Goal: Navigation & Orientation: Find specific page/section

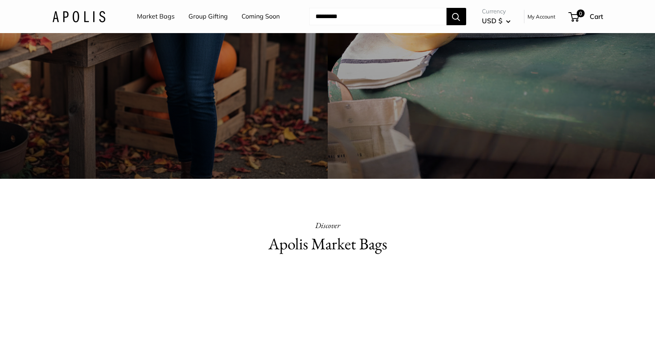
click at [86, 16] on img at bounding box center [78, 16] width 53 height 11
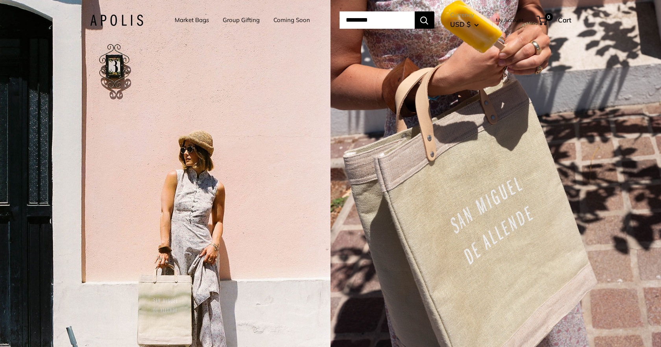
click at [175, 20] on link "Market Bags" at bounding box center [192, 20] width 34 height 11
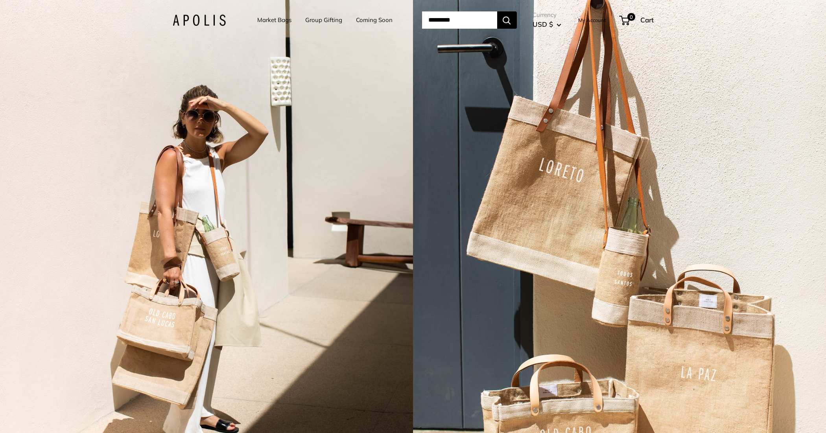
click at [314, 20] on link "Group Gifting" at bounding box center [323, 20] width 37 height 11
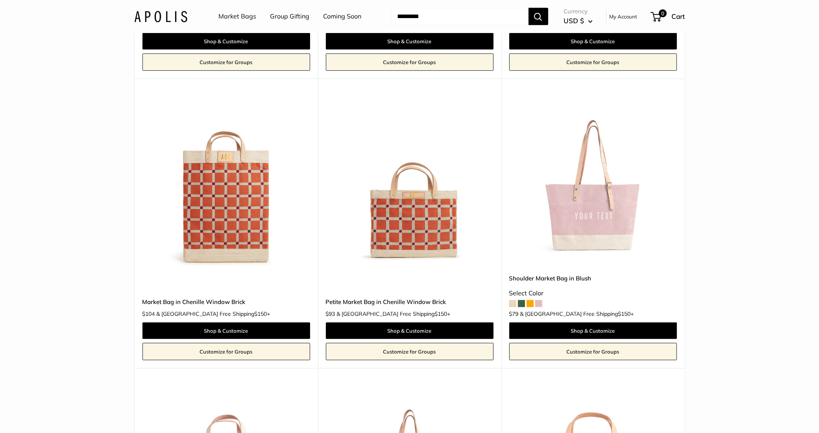
scroll to position [393, 0]
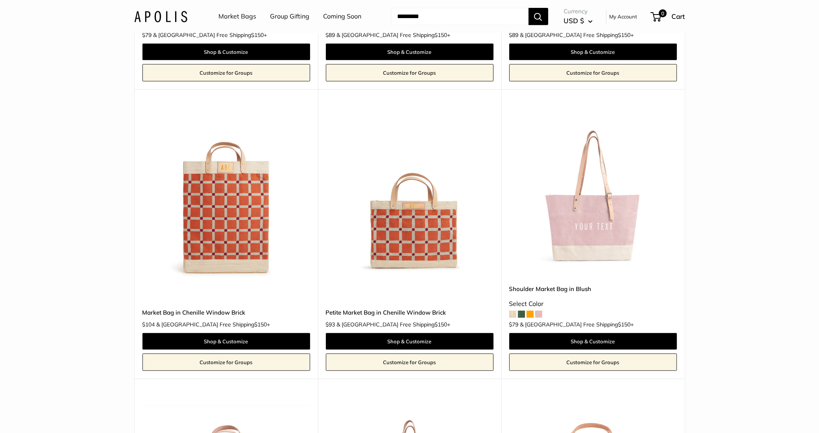
click at [522, 315] on span at bounding box center [521, 314] width 7 height 7
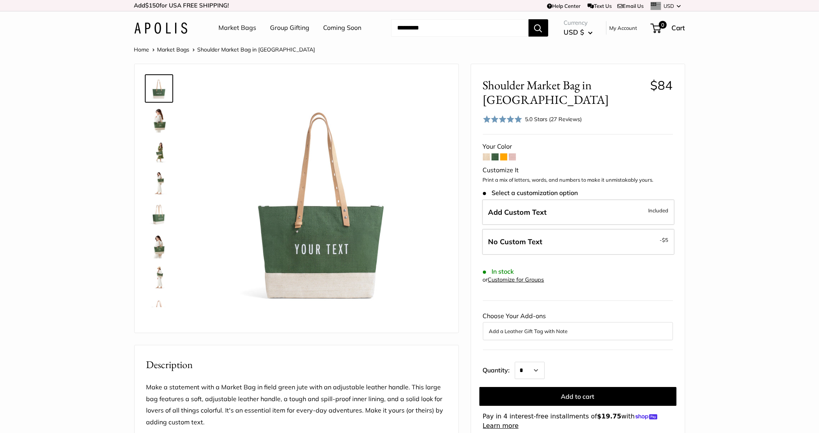
click at [742, 113] on section "Home Market Bags Shoulder Market Bag in [GEOGRAPHIC_DATA]" at bounding box center [409, 388] width 819 height 688
